Goal: Find specific page/section: Find specific page/section

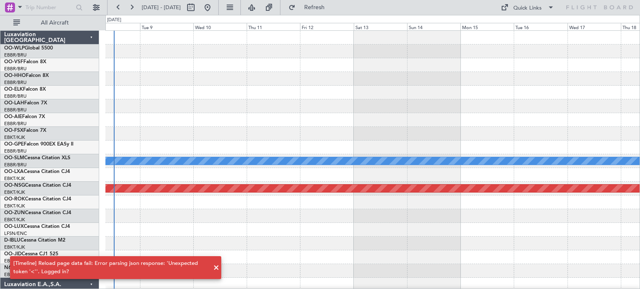
click at [281, 125] on div at bounding box center [372, 120] width 534 height 14
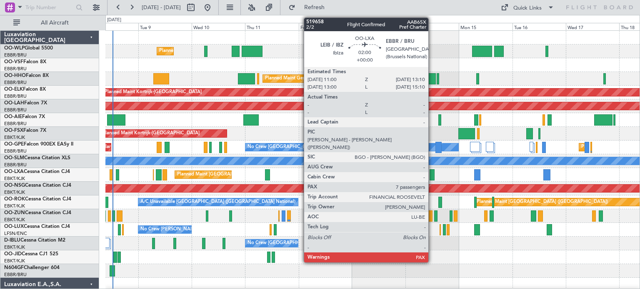
click at [432, 173] on div at bounding box center [431, 174] width 5 height 11
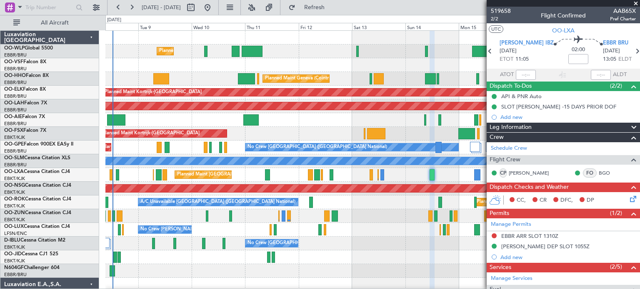
click at [635, 2] on span at bounding box center [635, 3] width 8 height 7
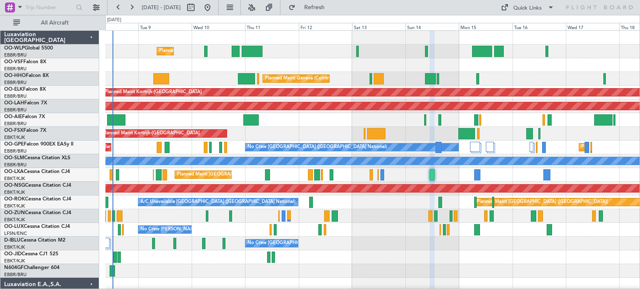
type input "0"
click at [414, 251] on div at bounding box center [372, 258] width 534 height 14
